Goal: Information Seeking & Learning: Learn about a topic

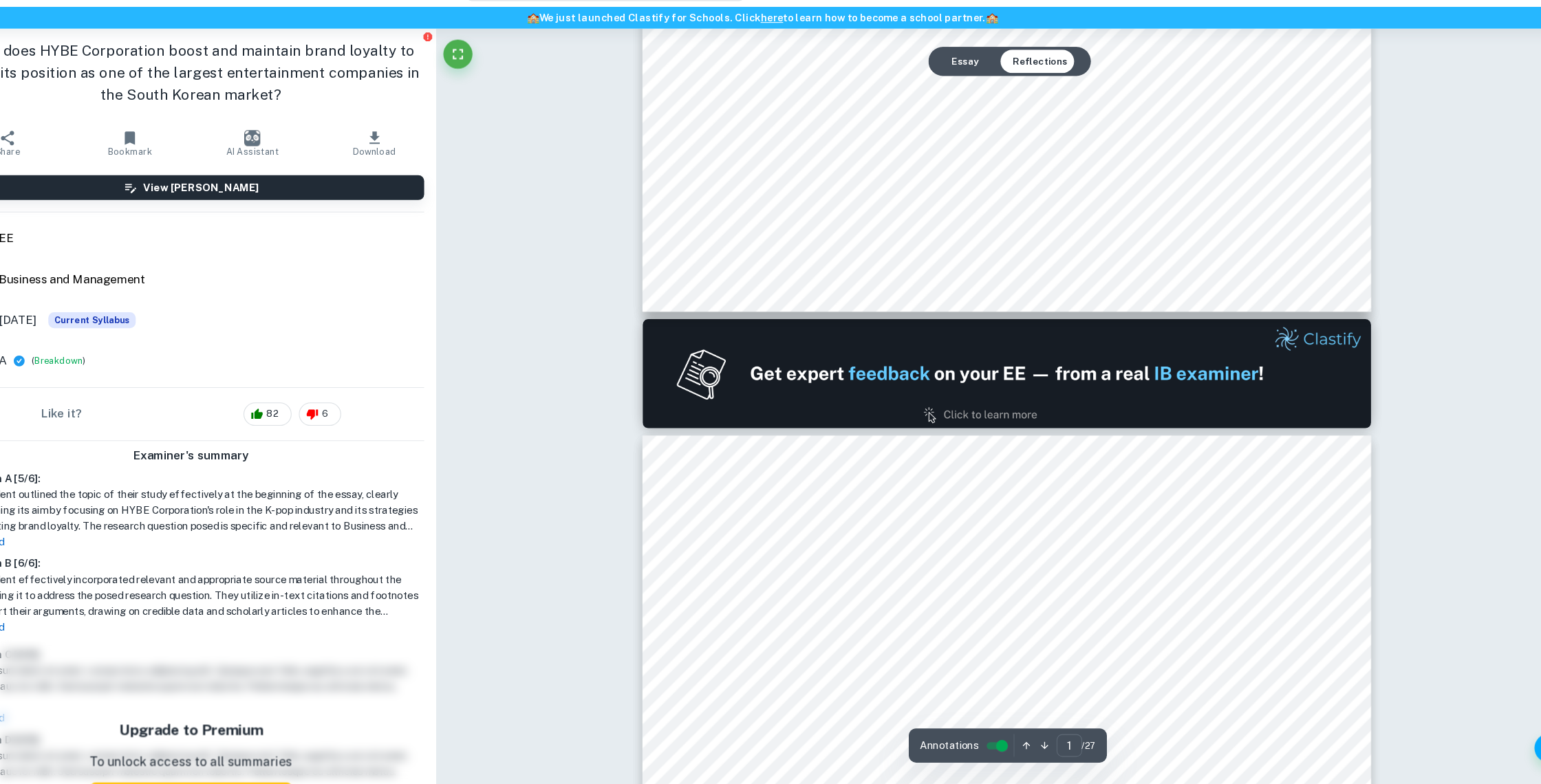
type input "2"
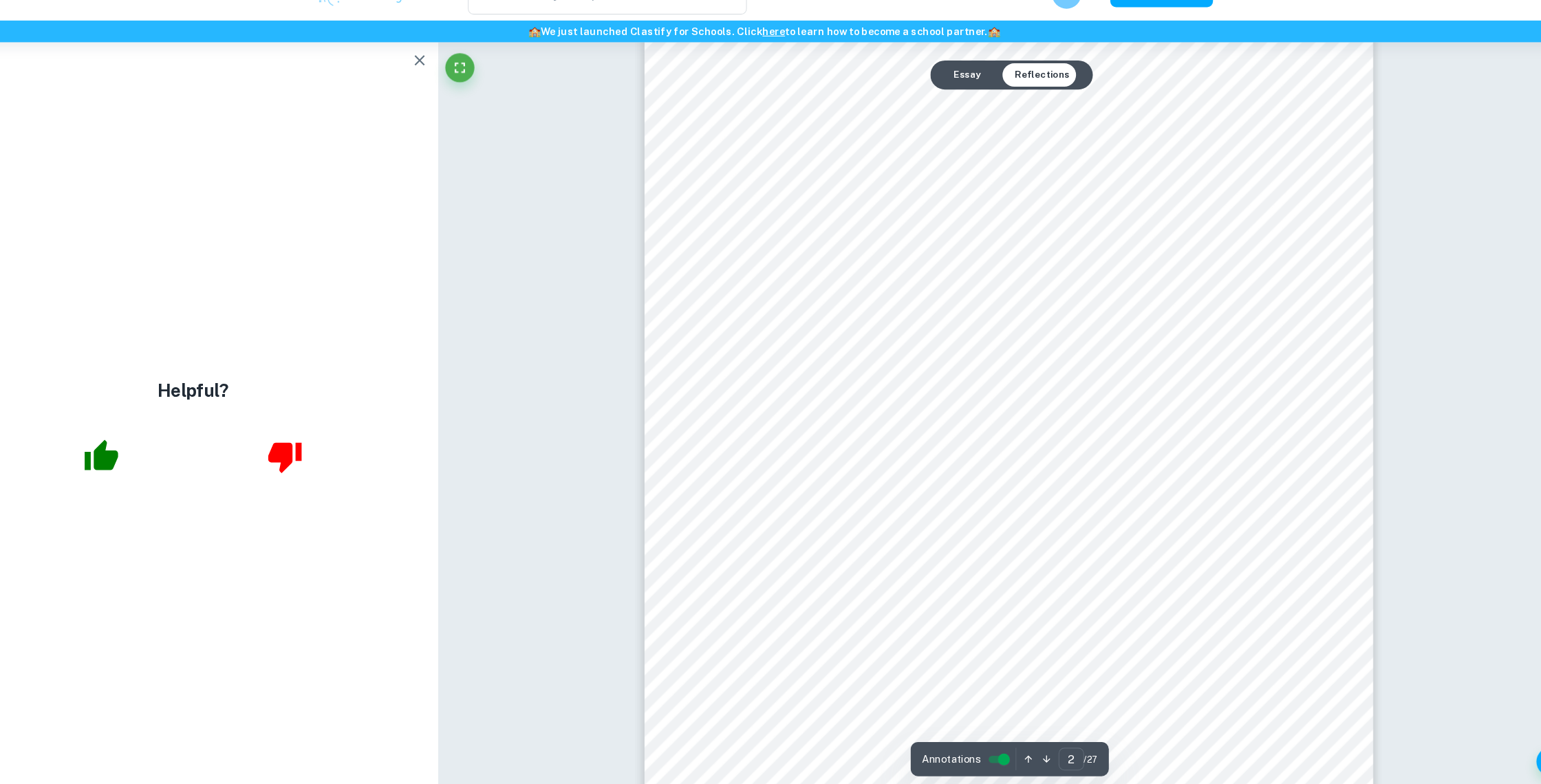
scroll to position [1255, 0]
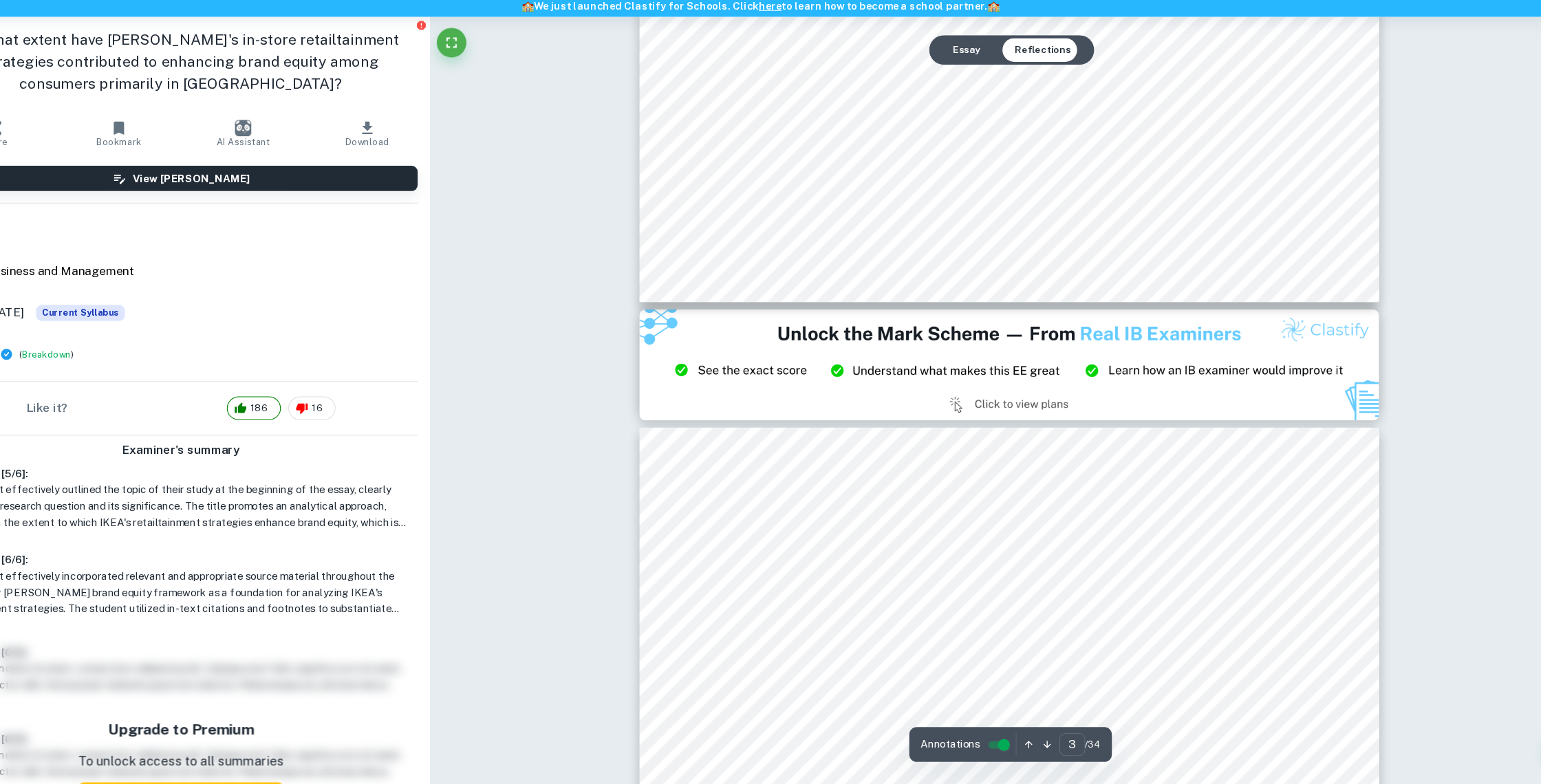
scroll to position [2163, 0]
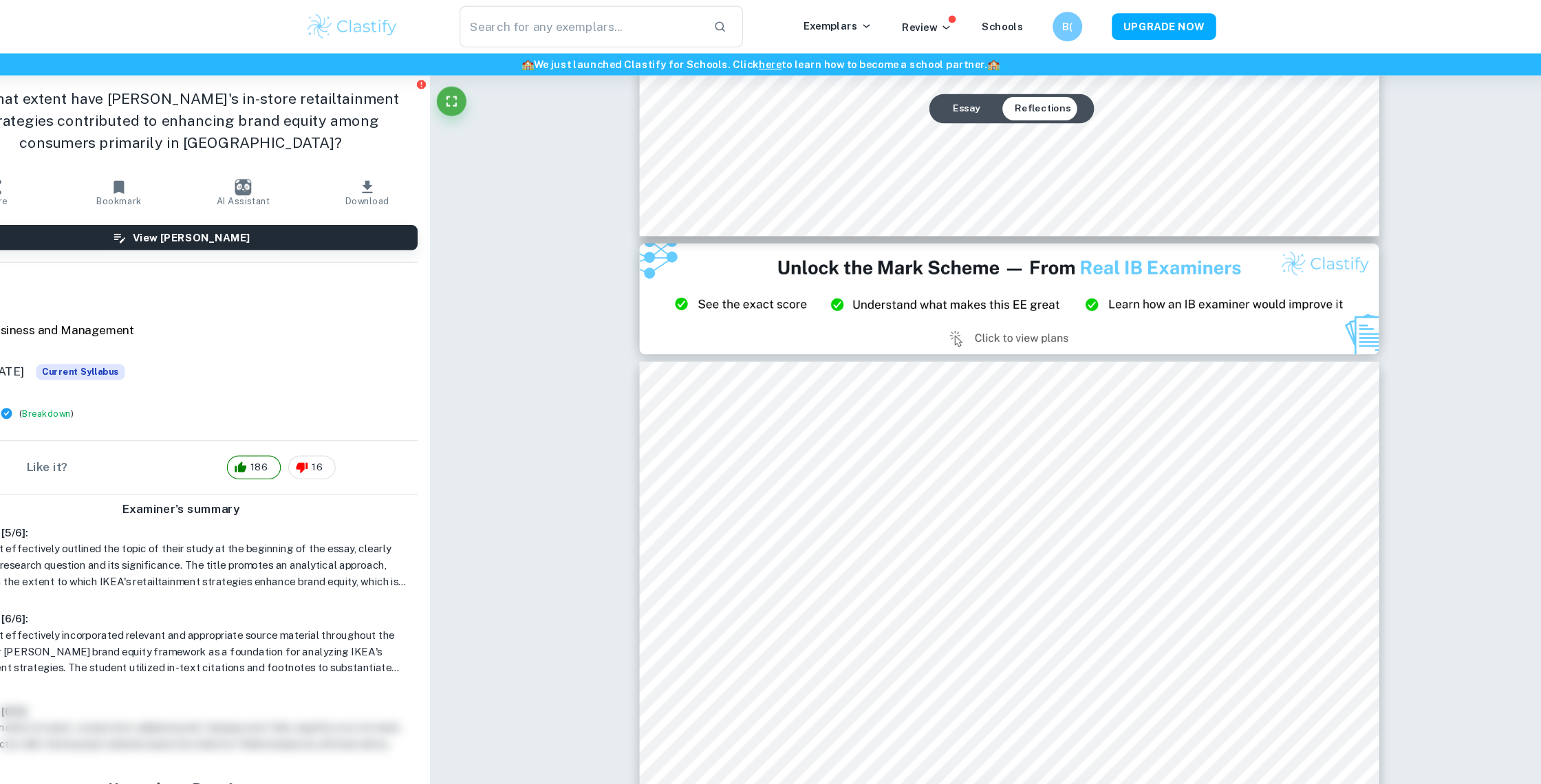
type input "2"
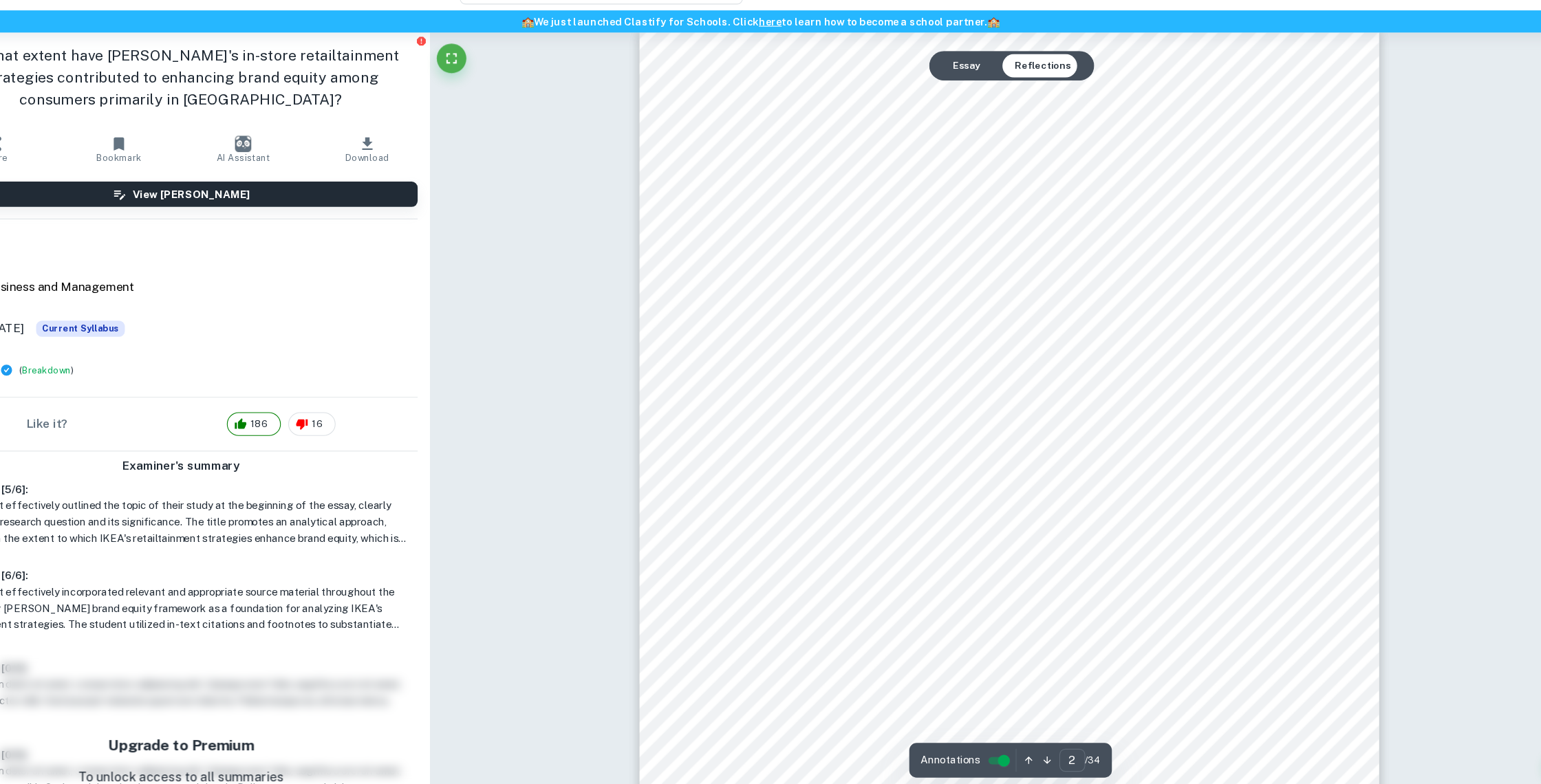
scroll to position [1138, 0]
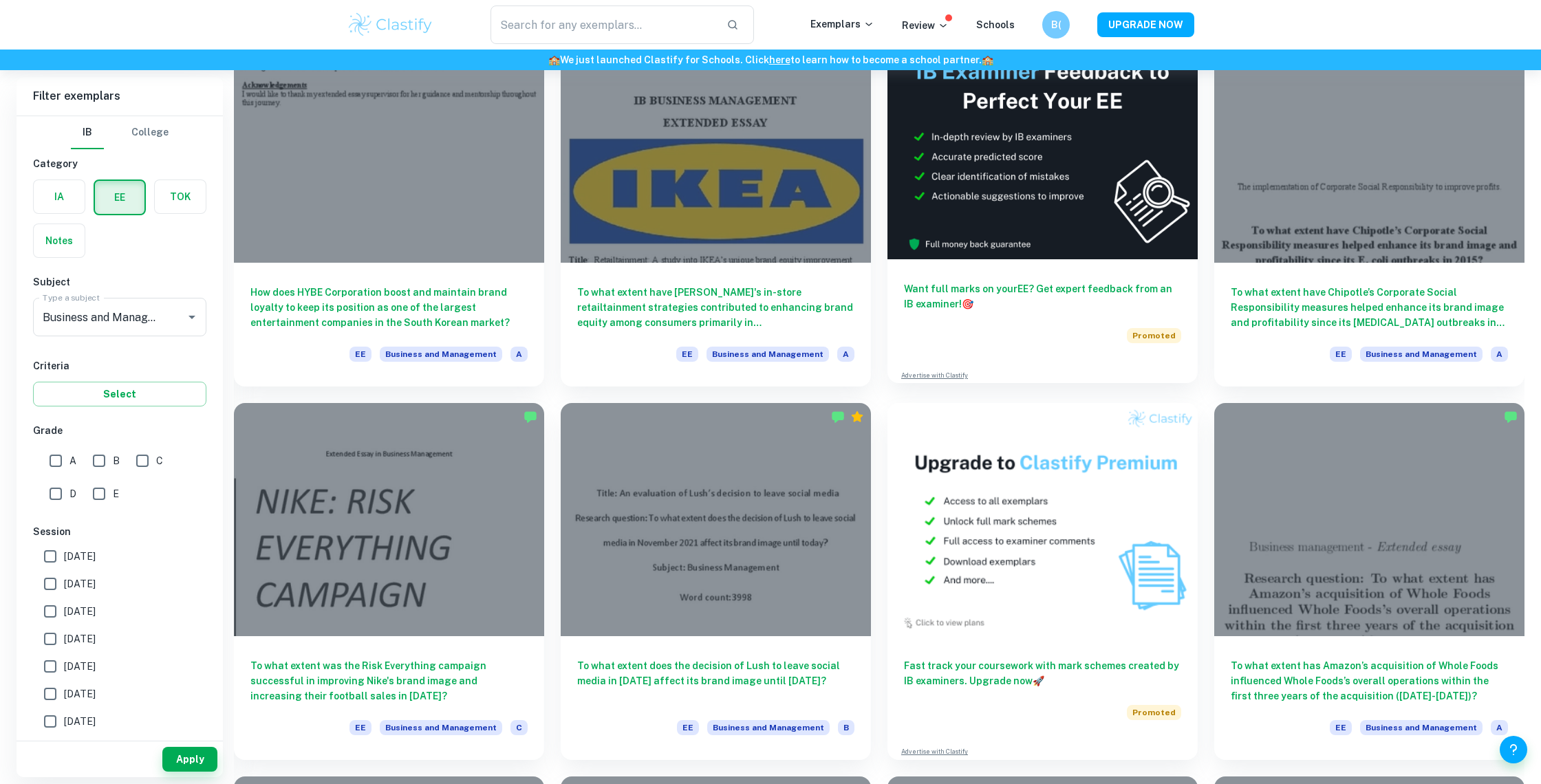
scroll to position [144, 0]
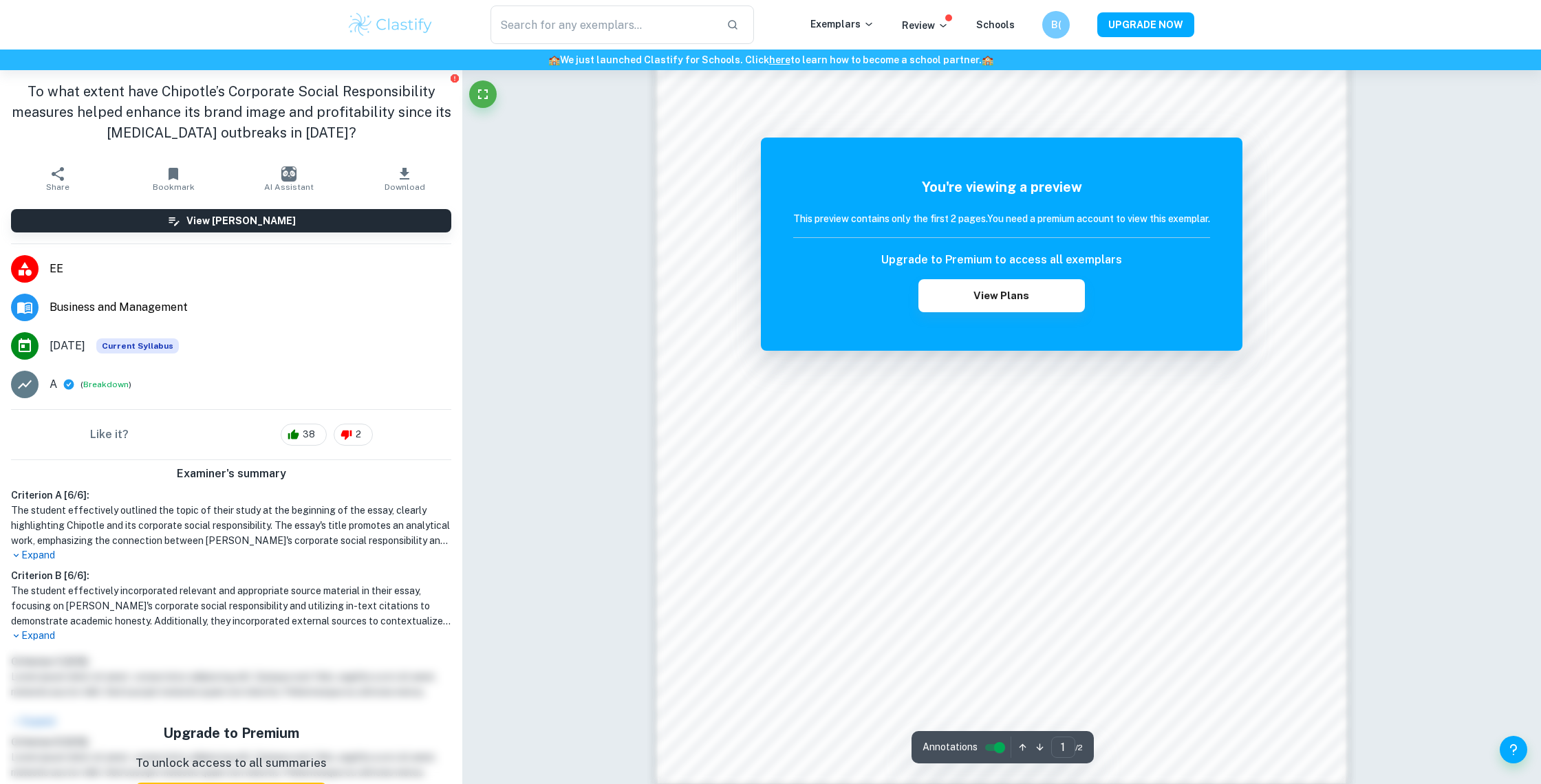
scroll to position [1182, 0]
